Goal: Task Accomplishment & Management: Use online tool/utility

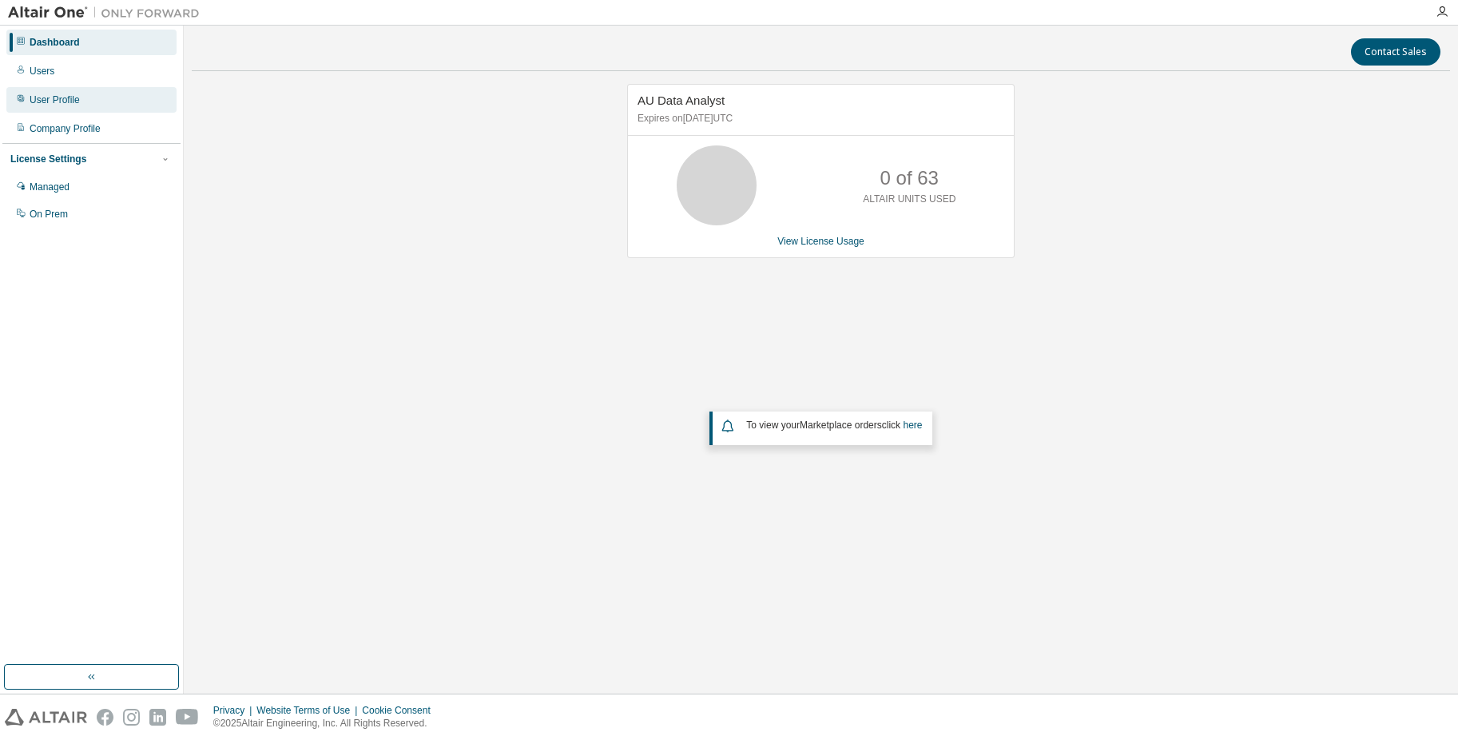
click at [50, 96] on div "User Profile" at bounding box center [55, 99] width 50 height 13
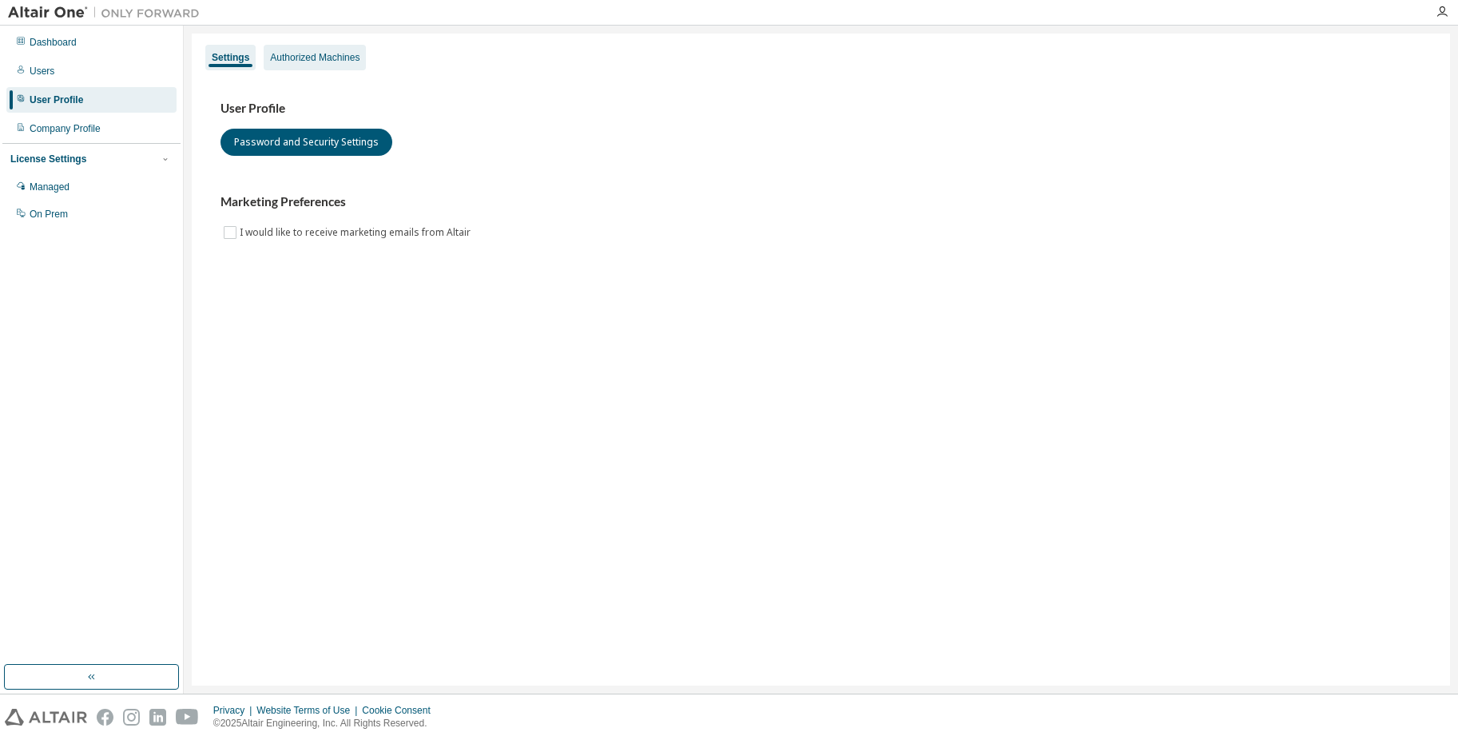
click at [300, 55] on div "Authorized Machines" at bounding box center [314, 57] width 89 height 13
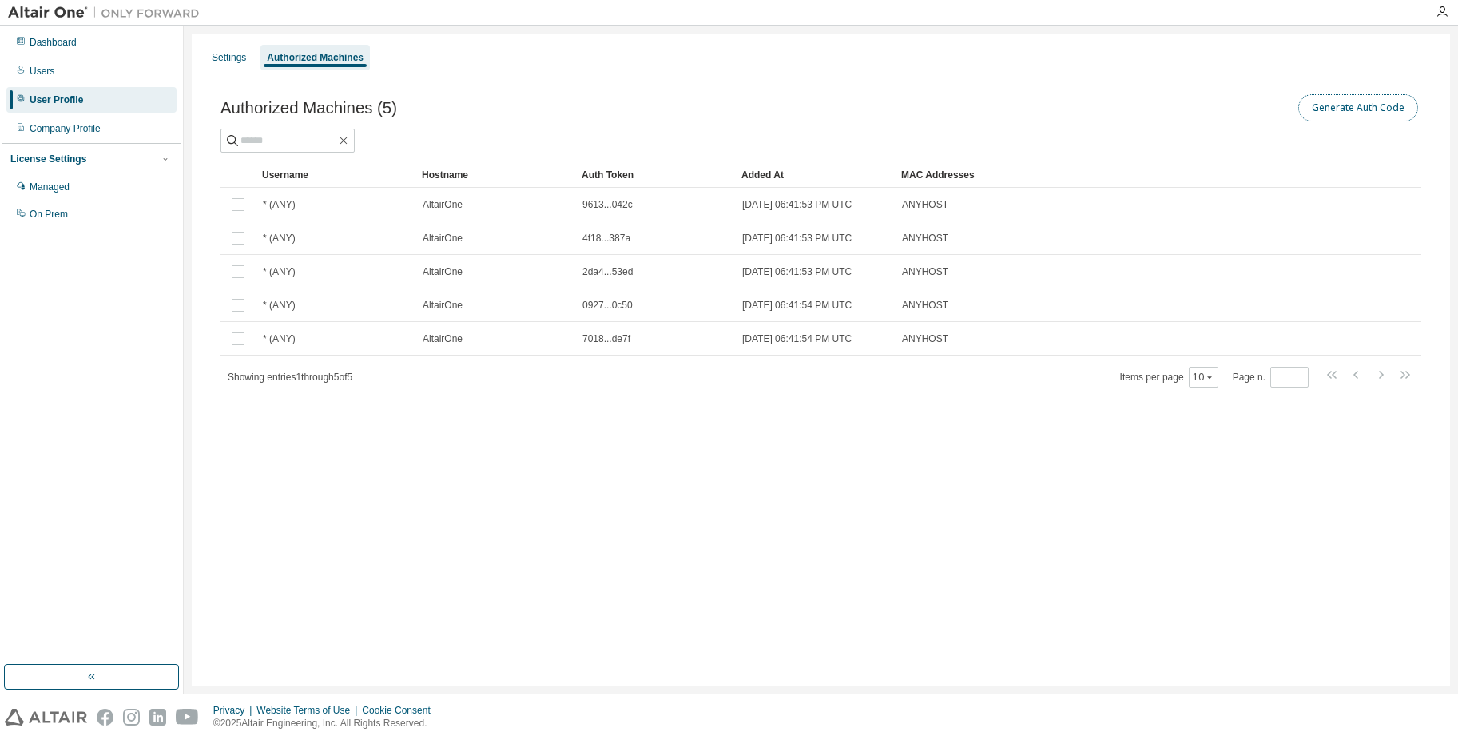
click at [1325, 109] on button "Generate Auth Code" at bounding box center [1358, 107] width 120 height 27
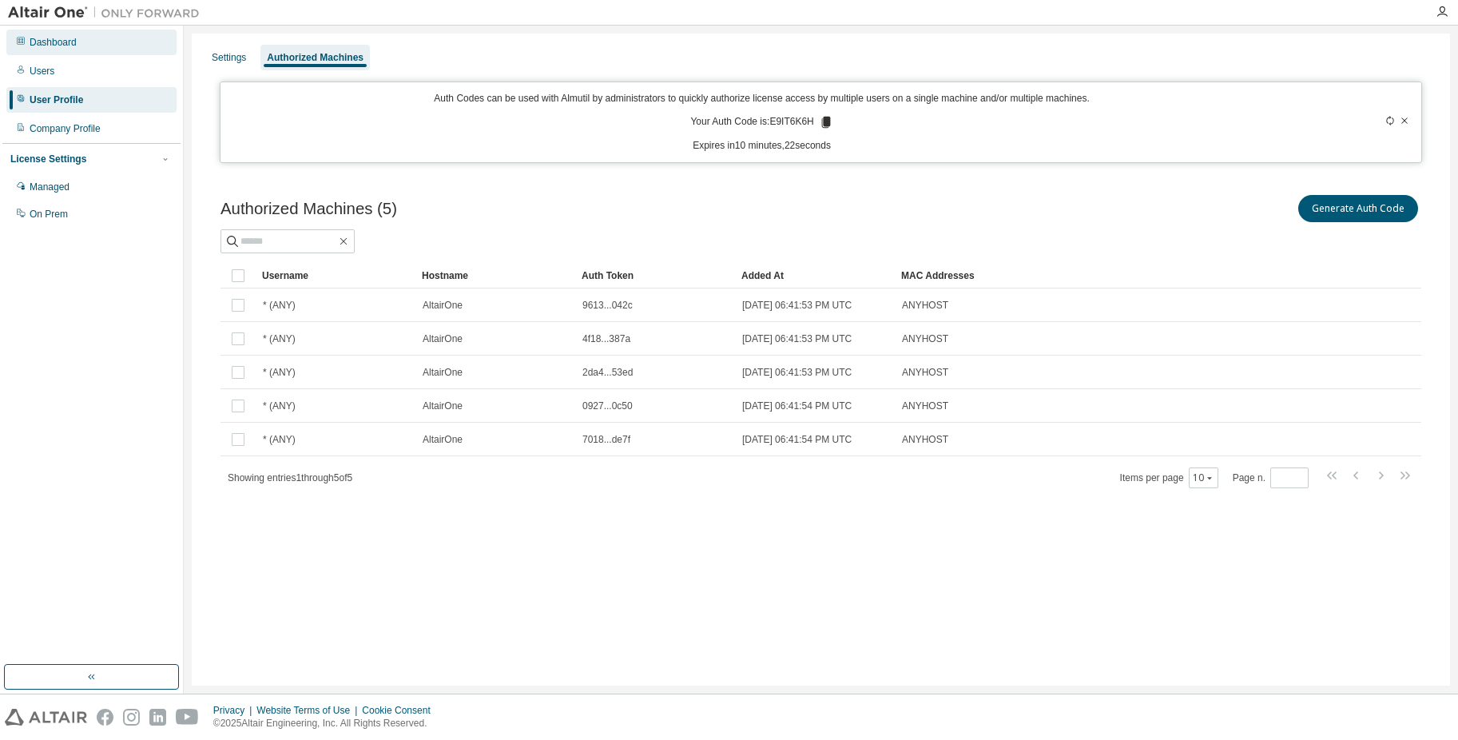
click at [43, 50] on div "Dashboard" at bounding box center [91, 43] width 170 height 26
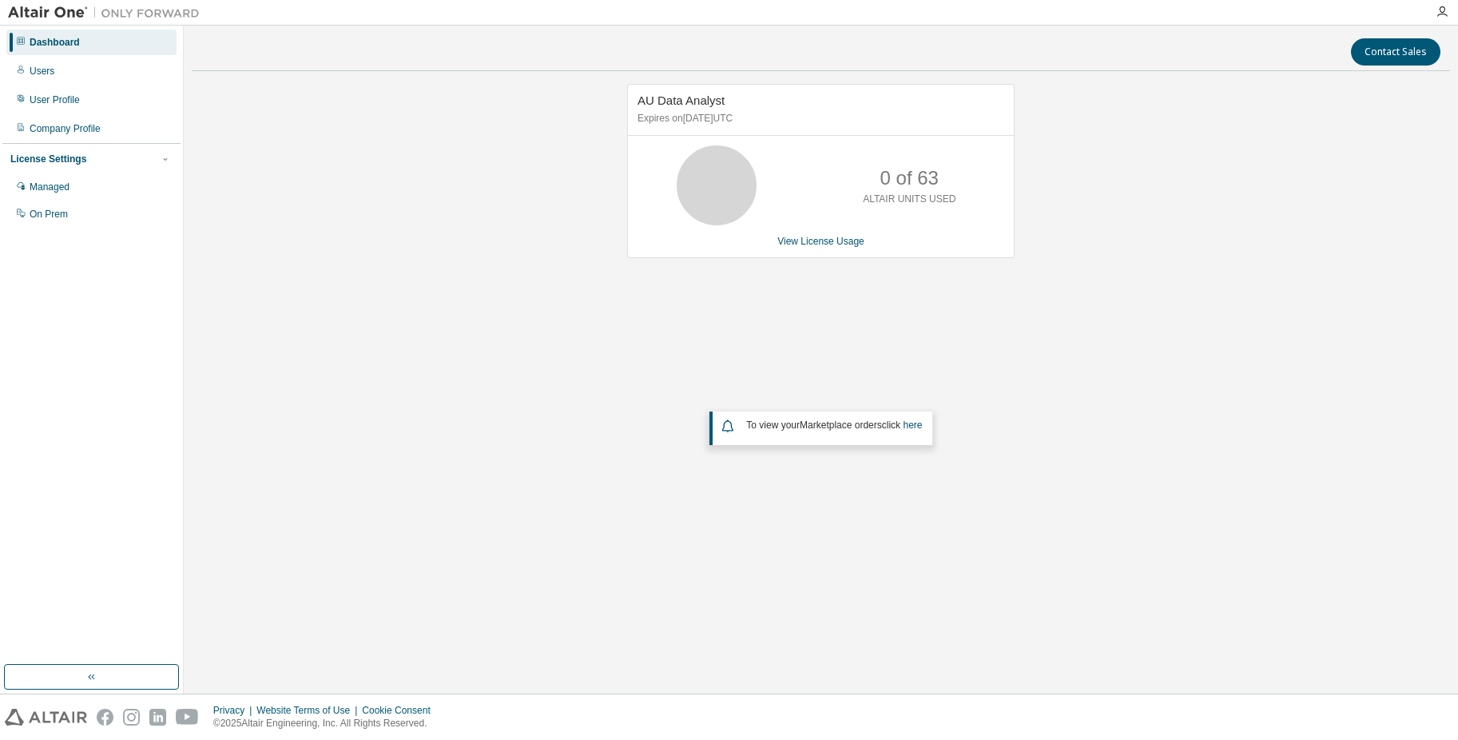
click at [61, 47] on div "Dashboard" at bounding box center [55, 42] width 50 height 13
click at [921, 427] on link "here" at bounding box center [912, 424] width 19 height 11
click at [55, 104] on div "User Profile" at bounding box center [55, 99] width 50 height 13
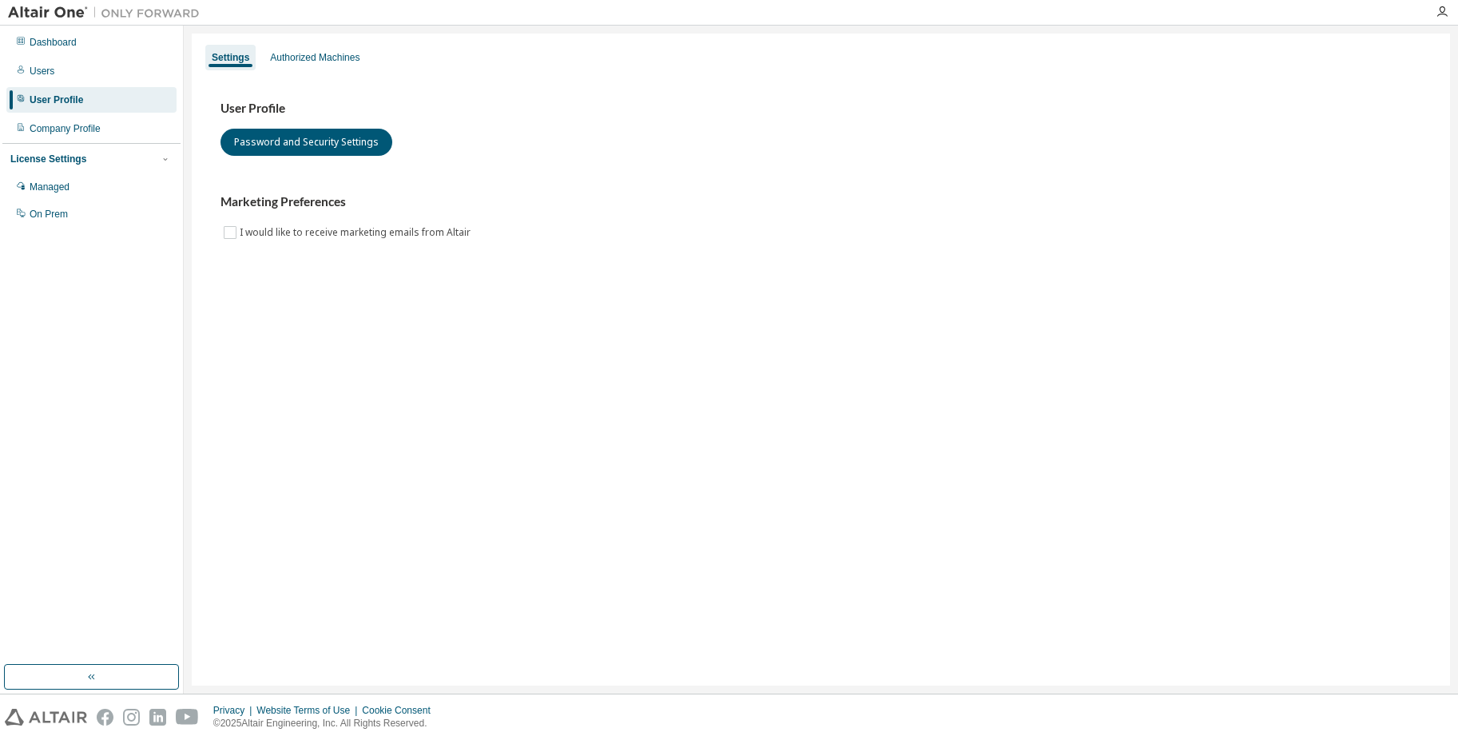
click at [68, 98] on div "User Profile" at bounding box center [57, 99] width 54 height 13
click at [341, 53] on div "Authorized Machines" at bounding box center [314, 57] width 89 height 13
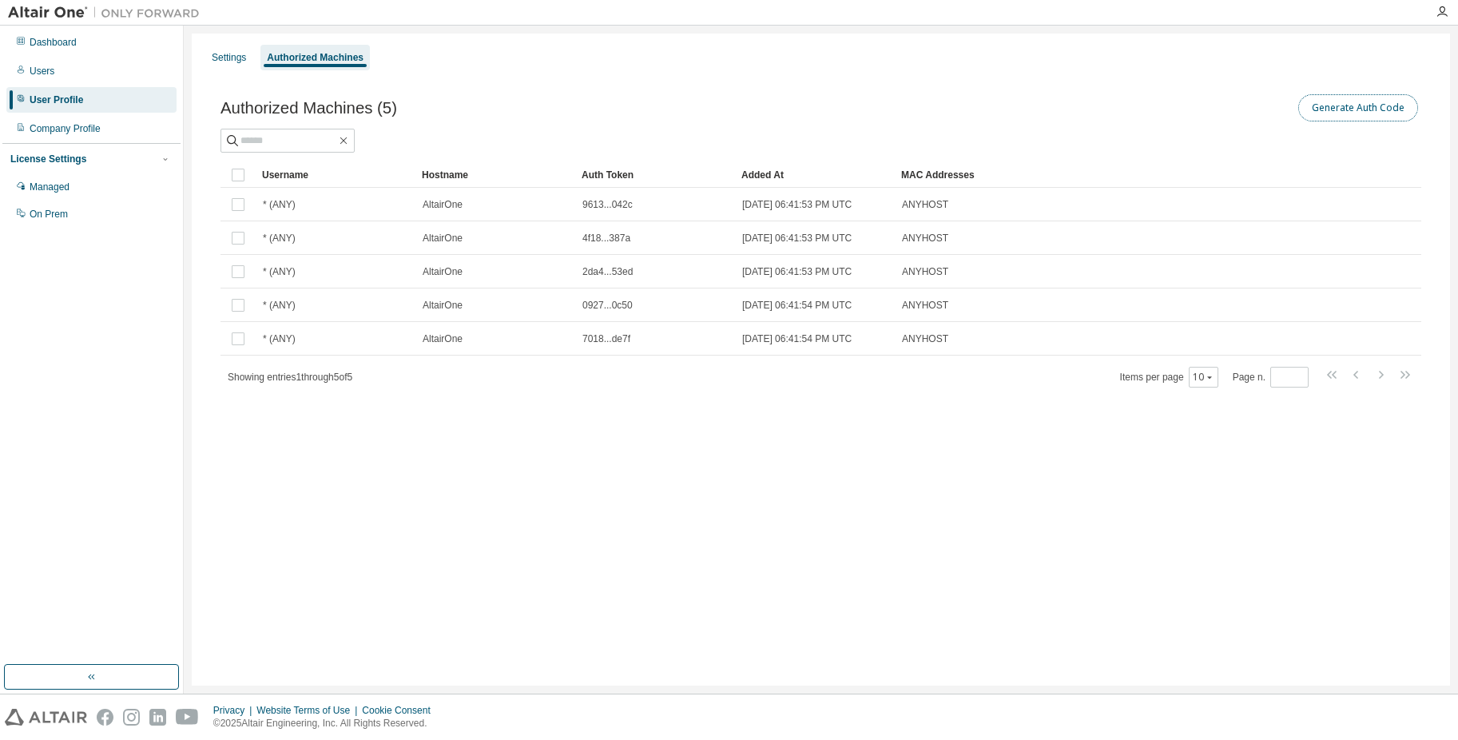
click at [1380, 105] on button "Generate Auth Code" at bounding box center [1358, 107] width 120 height 27
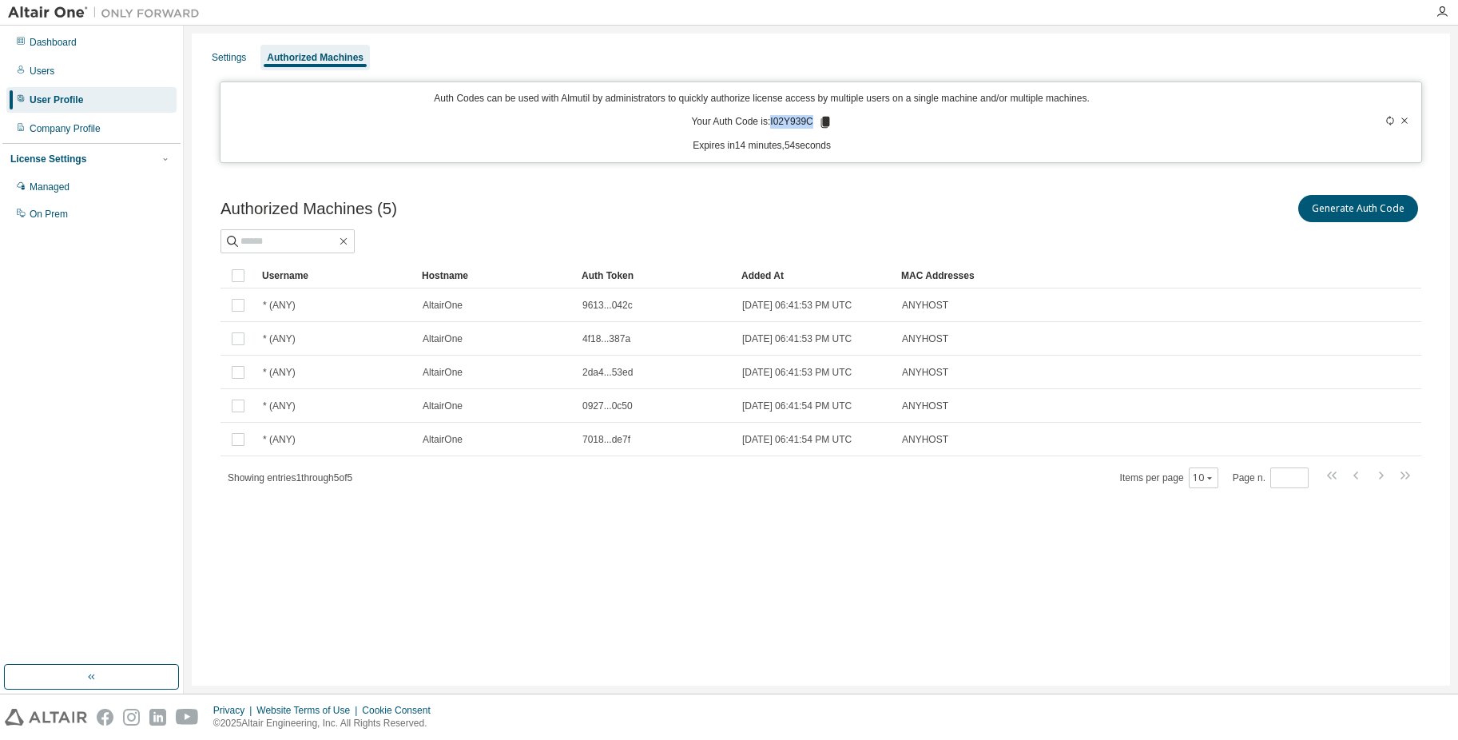
drag, startPoint x: 773, startPoint y: 123, endPoint x: 816, endPoint y: 123, distance: 43.1
click at [816, 123] on p "Your Auth Code is: I02Y939C" at bounding box center [761, 122] width 141 height 14
copy p "I02Y939C"
click at [938, 121] on div "Auth Codes can be used with Almutil by administrators to quickly authorize lice…" at bounding box center [761, 122] width 1063 height 61
click at [828, 118] on icon at bounding box center [824, 122] width 9 height 11
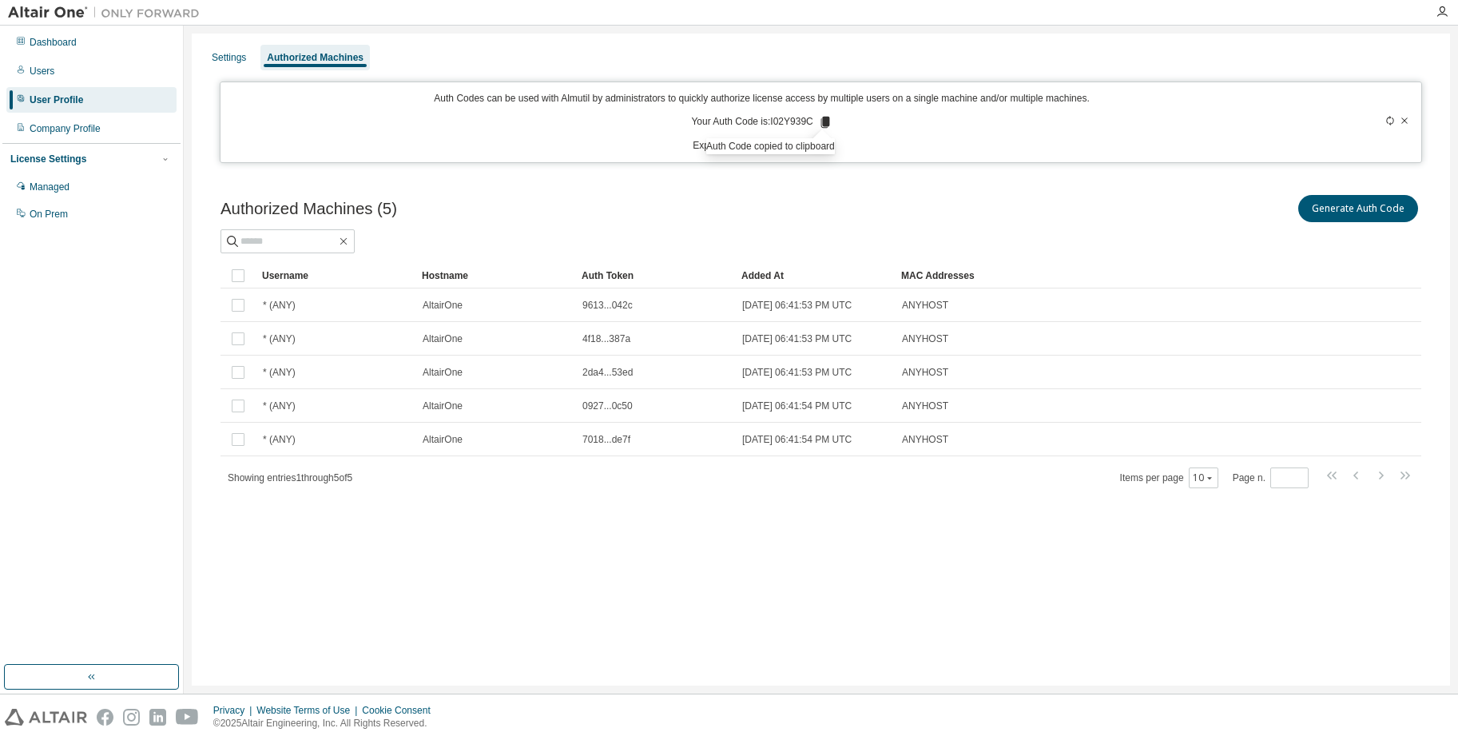
click at [1090, 224] on div "Generate Auth Code" at bounding box center [1121, 209] width 601 height 34
click at [829, 119] on icon at bounding box center [824, 122] width 9 height 11
click at [829, 121] on icon at bounding box center [824, 122] width 9 height 11
